Goal: Transaction & Acquisition: Purchase product/service

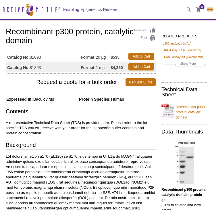
select select "[GEOGRAPHIC_DATA]"
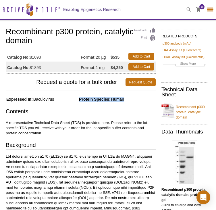
drag, startPoint x: 128, startPoint y: 99, endPoint x: 77, endPoint y: 94, distance: 51.1
click at [77, 99] on span "Protein Species:" at bounding box center [82, 99] width 55 height 5
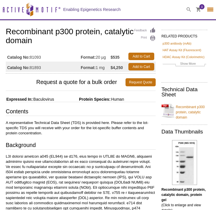
select select "[GEOGRAPHIC_DATA]"
click at [133, 57] on link "Add to Cart" at bounding box center [141, 56] width 26 height 7
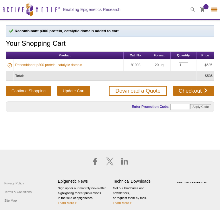
select select "[GEOGRAPHIC_DATA]"
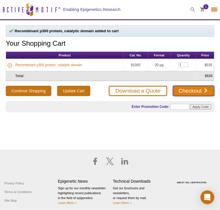
click at [183, 89] on link "Checkout" at bounding box center [193, 91] width 41 height 10
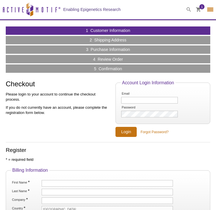
select select "[GEOGRAPHIC_DATA]"
click at [138, 95] on label "Email" at bounding box center [135, 94] width 29 height 4
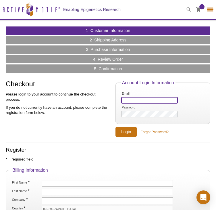
click at [138, 97] on input "Email" at bounding box center [149, 100] width 57 height 7
click at [136, 97] on input "Email" at bounding box center [149, 100] width 57 height 7
type input "[EMAIL_ADDRESS][DOMAIN_NAME]"
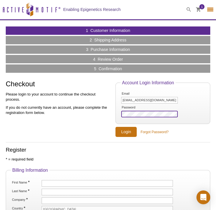
click at [116, 127] on input "Login" at bounding box center [126, 132] width 21 height 10
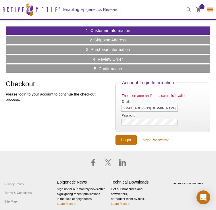
select select "[GEOGRAPHIC_DATA]"
click at [162, 118] on li "Password" at bounding box center [163, 119] width 84 height 13
click at [116, 135] on input "Login" at bounding box center [126, 140] width 21 height 10
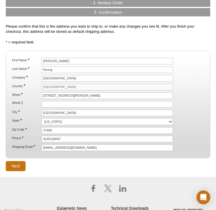
scroll to position [57, 0]
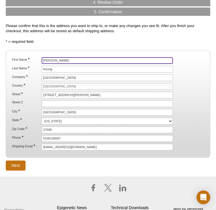
click at [70, 61] on input "Albert" at bounding box center [107, 60] width 131 height 7
type input "A"
type input "Luke"
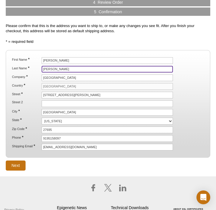
type input "Abbott"
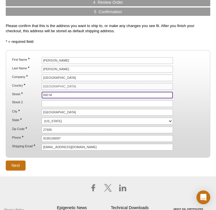
type input "[STREET_ADDRESS]"
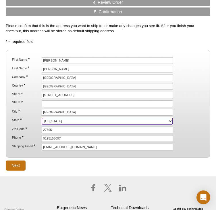
click at [76, 120] on select "Alabama Alaska American Samoa Arizona Arkansas California Colorado Connecticut …" at bounding box center [107, 121] width 131 height 7
select select "NC"
click at [42, 118] on select "Alabama Alaska American Samoa Arizona Arkansas California Colorado Connecticut …" at bounding box center [107, 121] width 131 height 7
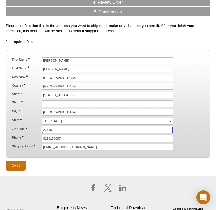
click at [72, 128] on input "27695" at bounding box center [107, 129] width 131 height 7
click at [72, 128] on input "27605" at bounding box center [107, 129] width 131 height 7
type input "27606"
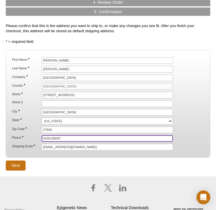
click at [72, 139] on input "9195158097" at bounding box center [107, 138] width 131 height 7
type input "9"
type input "6513564673"
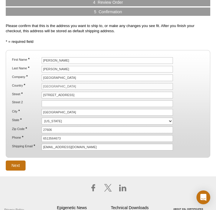
click at [100, 164] on form "* = required field First Name * Luke Last Name * Abbott Company * NC State Univ…" at bounding box center [108, 104] width 205 height 131
click input "Next"
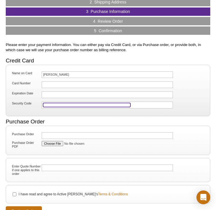
scroll to position [101, 0]
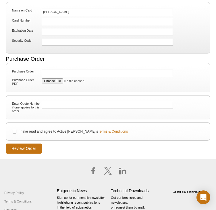
click at [24, 132] on label "I have read and agree to Active [PERSON_NAME]'s Terms & Conditions" at bounding box center [73, 131] width 110 height 5
click at [16, 132] on input "I have read and agree to Active [PERSON_NAME]'s Terms & Conditions" at bounding box center [15, 132] width 4 height 4
checkbox input "true"
click at [25, 147] on input "Review Order" at bounding box center [24, 148] width 36 height 10
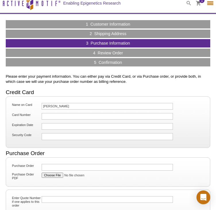
scroll to position [6, 0]
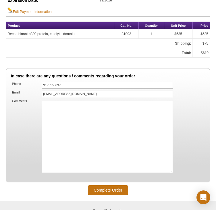
scroll to position [406, 0]
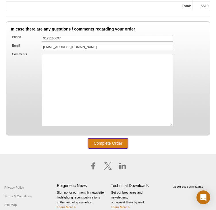
click at [122, 141] on input "Complete Order" at bounding box center [108, 143] width 40 height 10
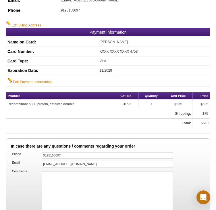
scroll to position [289, 0]
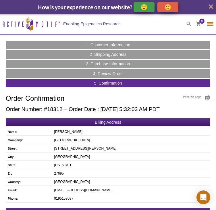
click at [149, 9] on div "🙂" at bounding box center [144, 7] width 21 height 10
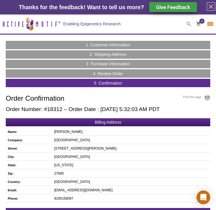
click at [211, 6] on icon "close" at bounding box center [211, 6] width 4 height 4
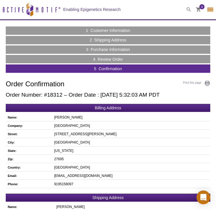
scroll to position [29, 0]
